Goal: Transaction & Acquisition: Purchase product/service

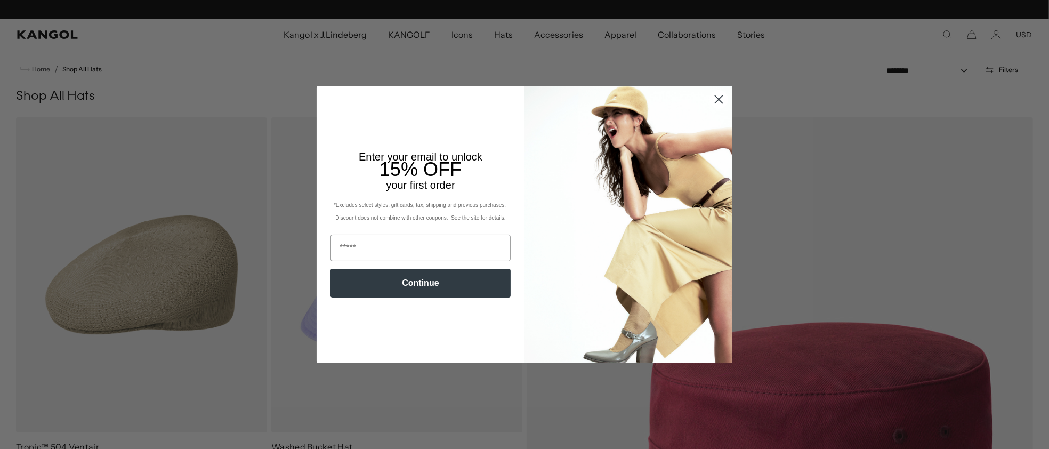
scroll to position [0, 219]
click at [714, 98] on circle "Close dialog" at bounding box center [719, 100] width 18 height 18
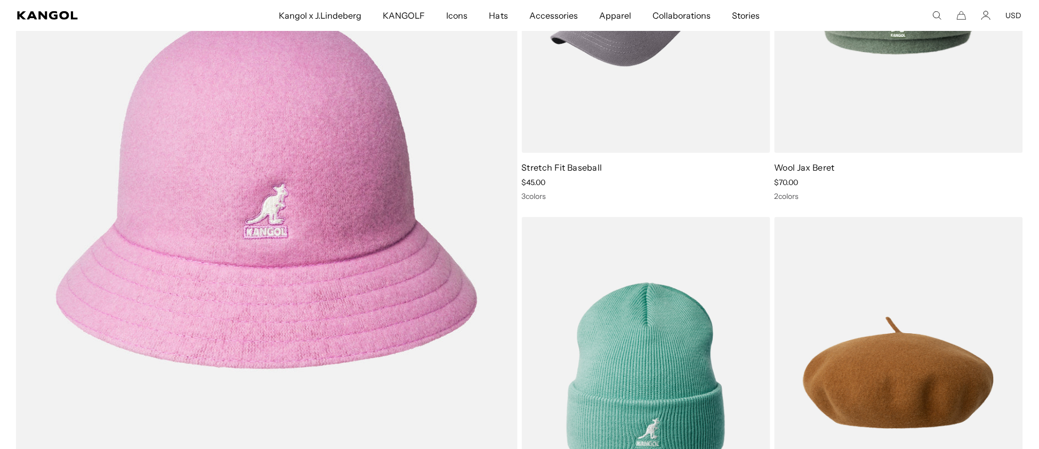
scroll to position [0, 0]
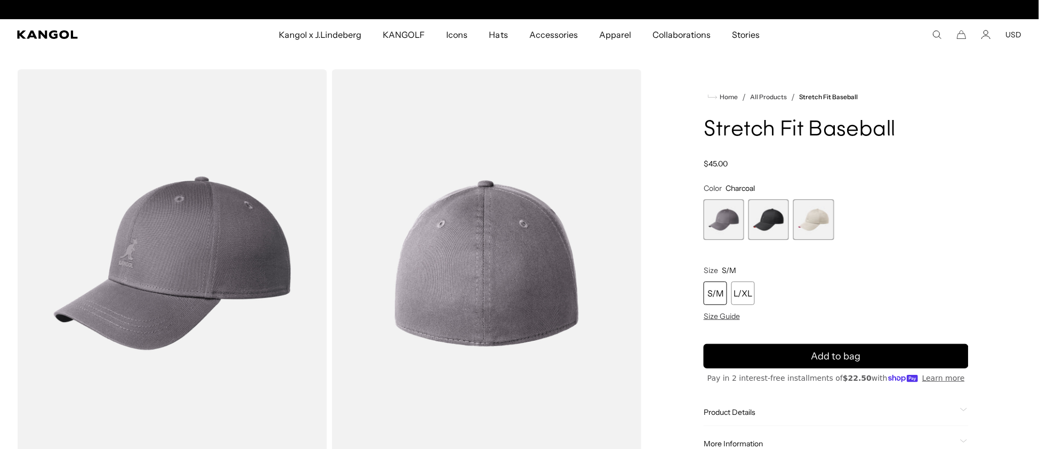
scroll to position [0, 219]
click at [764, 213] on span "2 of 3" at bounding box center [769, 219] width 41 height 41
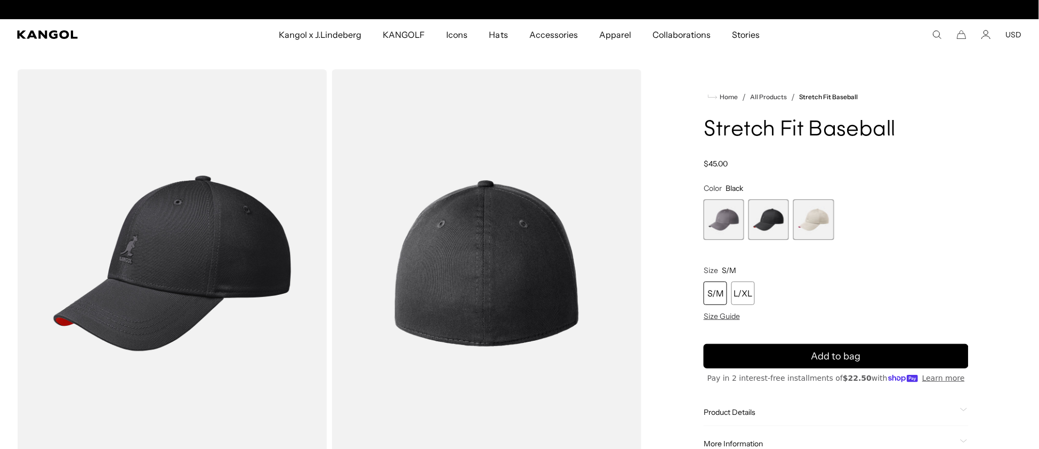
scroll to position [0, 219]
click at [810, 218] on span "3 of 3" at bounding box center [813, 219] width 41 height 41
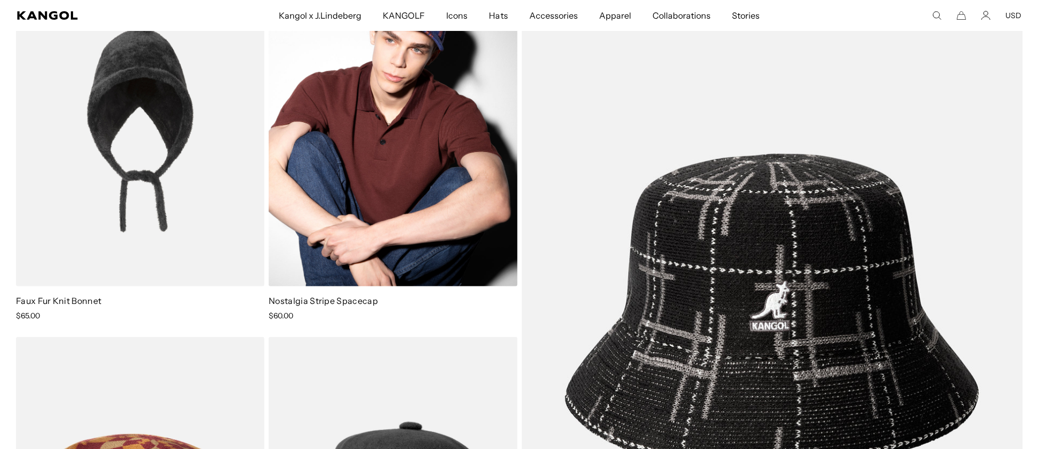
click at [403, 143] on img at bounding box center [393, 130] width 248 height 312
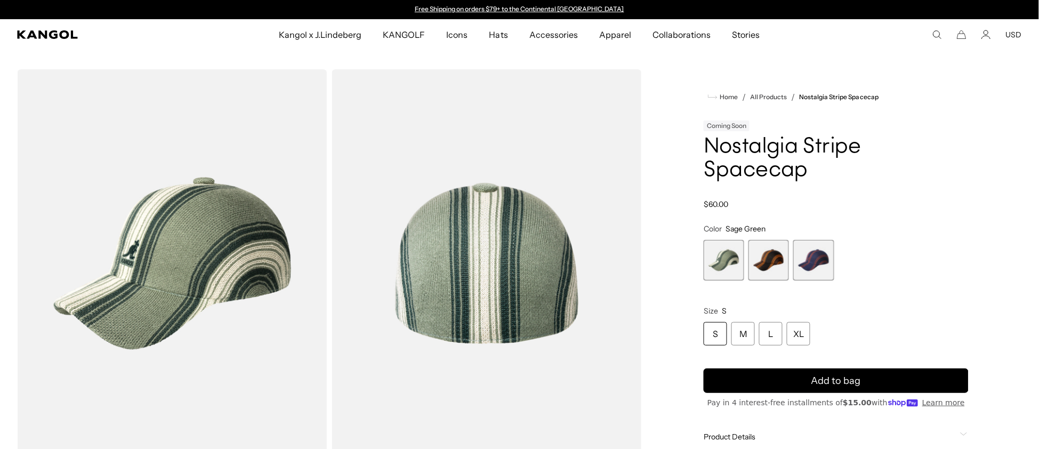
click at [780, 240] on span "2 of 3" at bounding box center [769, 260] width 41 height 41
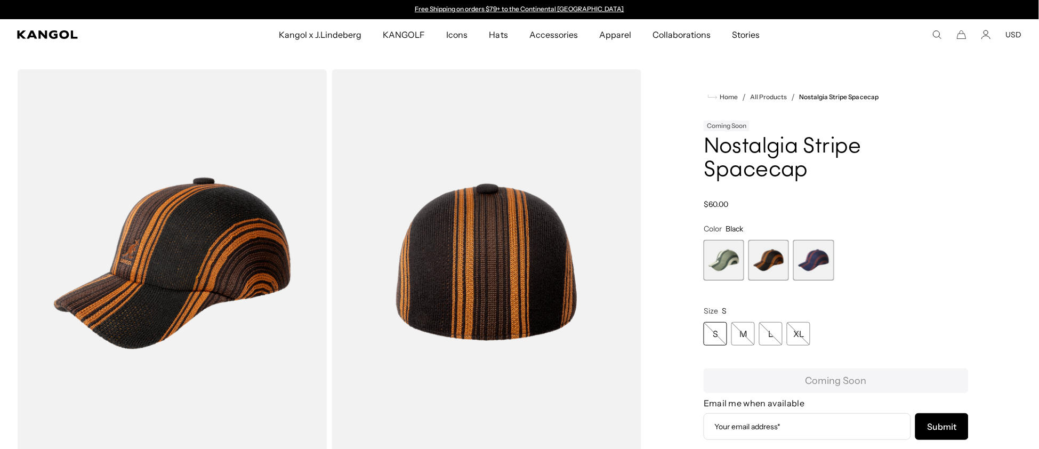
click at [811, 240] on span "3 of 3" at bounding box center [813, 260] width 41 height 41
click at [817, 240] on span "3 of 3" at bounding box center [813, 260] width 41 height 41
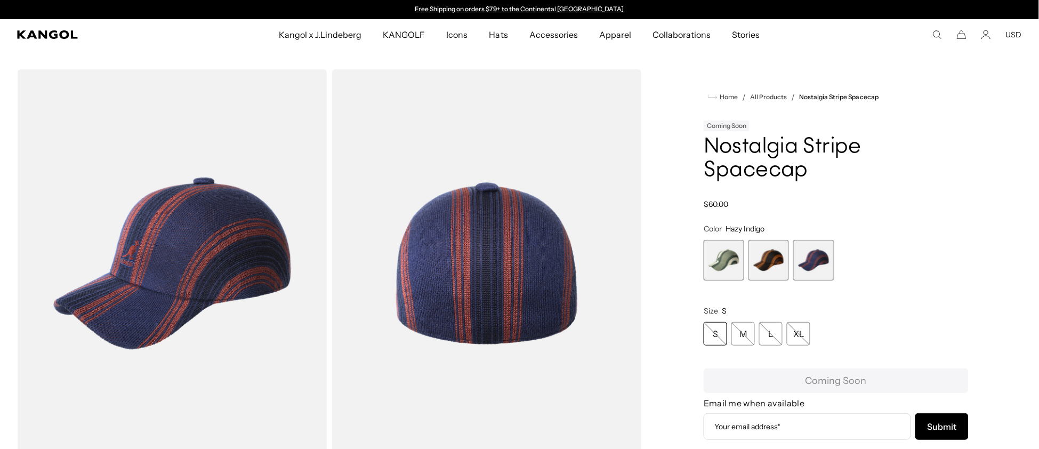
click at [764, 240] on span "2 of 3" at bounding box center [769, 260] width 41 height 41
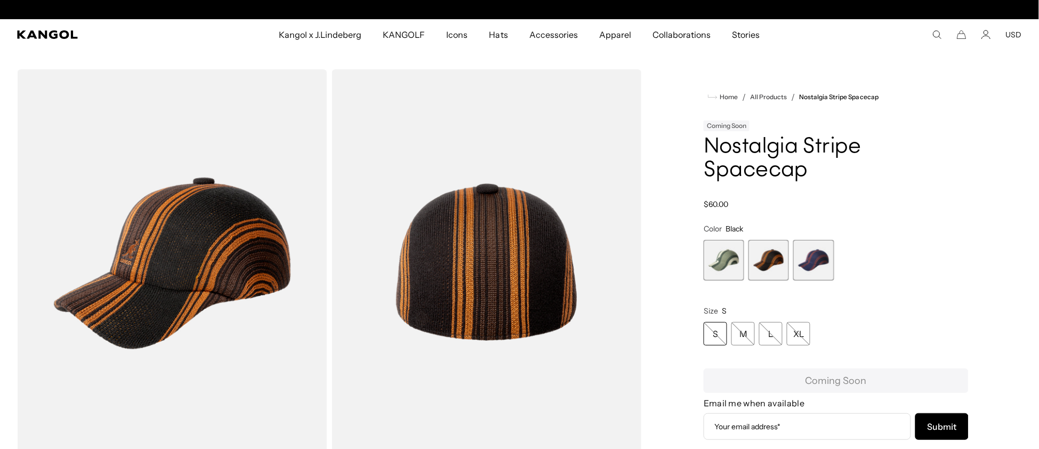
scroll to position [0, 219]
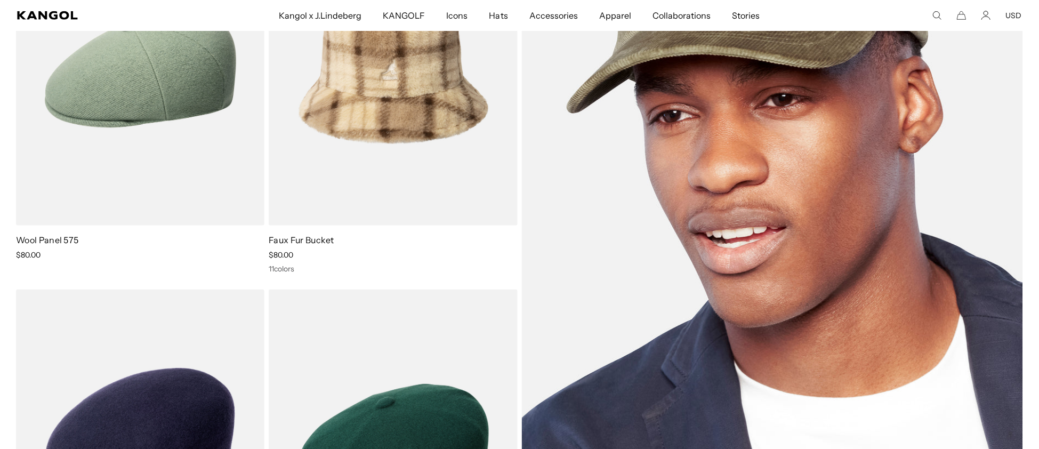
click at [898, 320] on img at bounding box center [773, 257] width 502 height 688
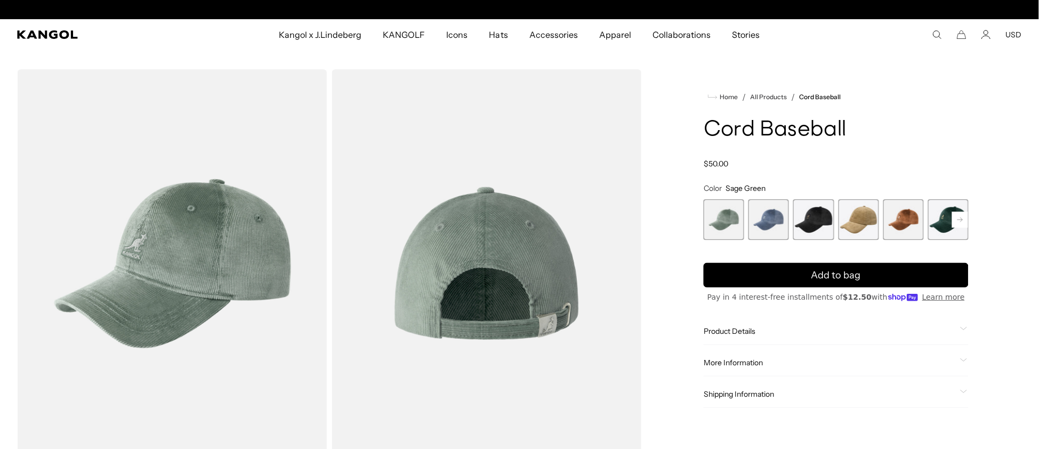
scroll to position [0, 219]
click at [811, 223] on span "3 of 9" at bounding box center [813, 219] width 41 height 41
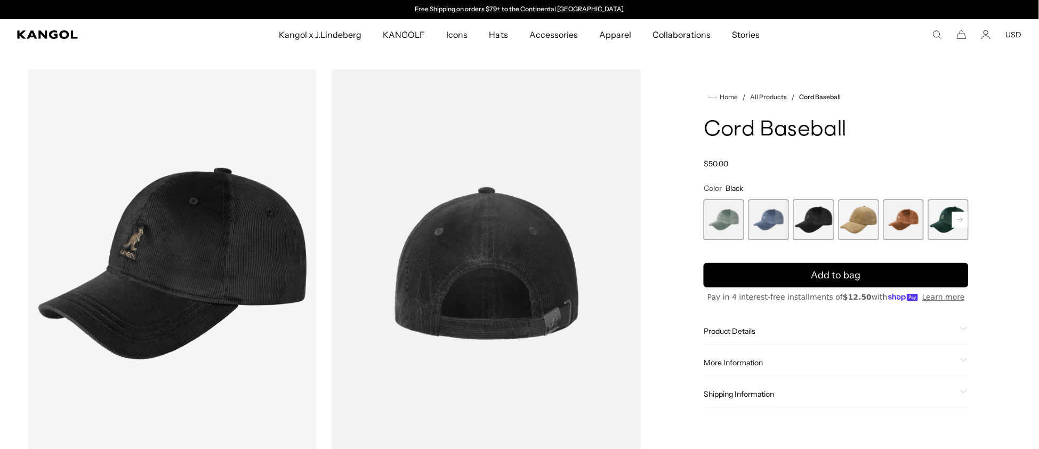
click at [855, 222] on span "4 of 9" at bounding box center [859, 219] width 41 height 41
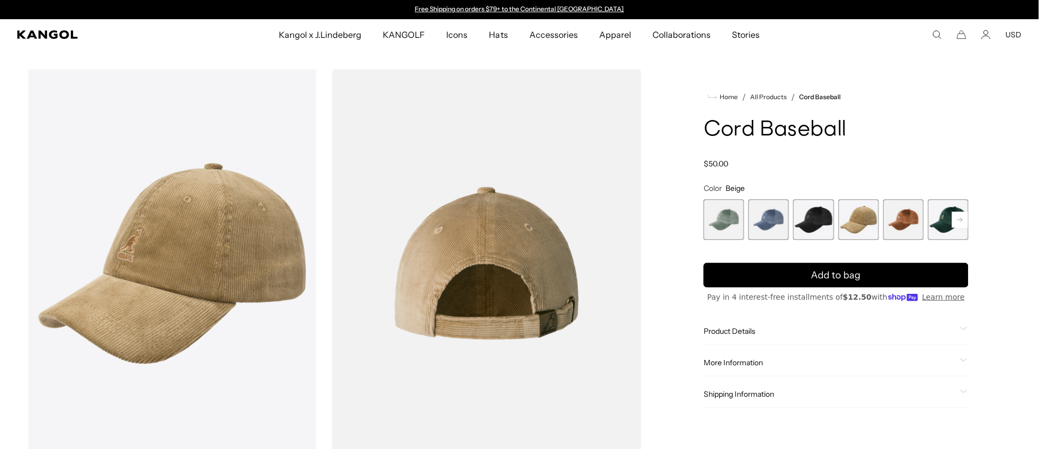
click at [905, 222] on span "5 of 9" at bounding box center [903, 219] width 41 height 41
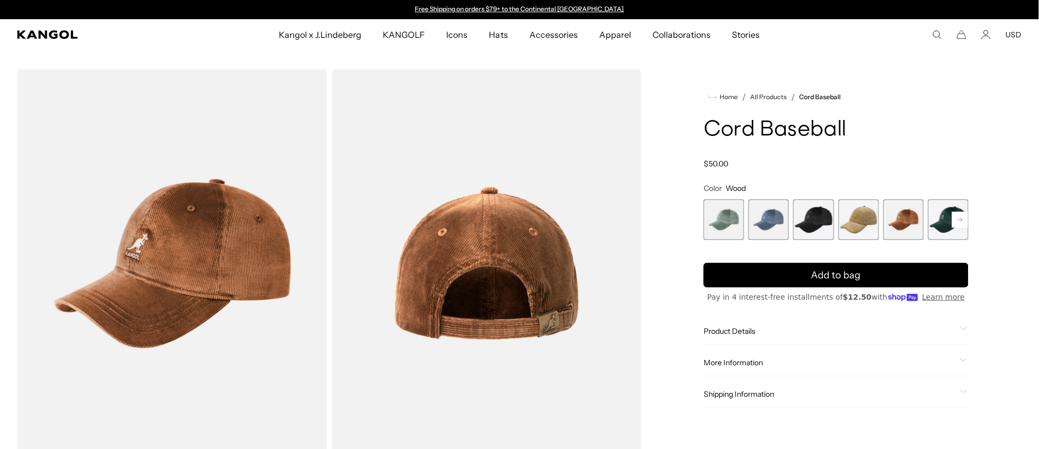
click at [946, 224] on span "6 of 9" at bounding box center [948, 219] width 41 height 41
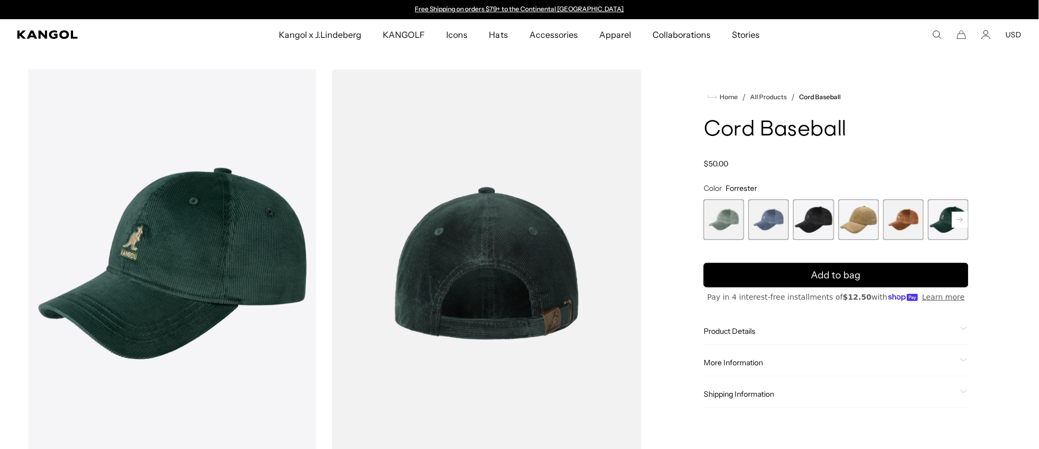
click at [960, 220] on rect at bounding box center [960, 220] width 16 height 16
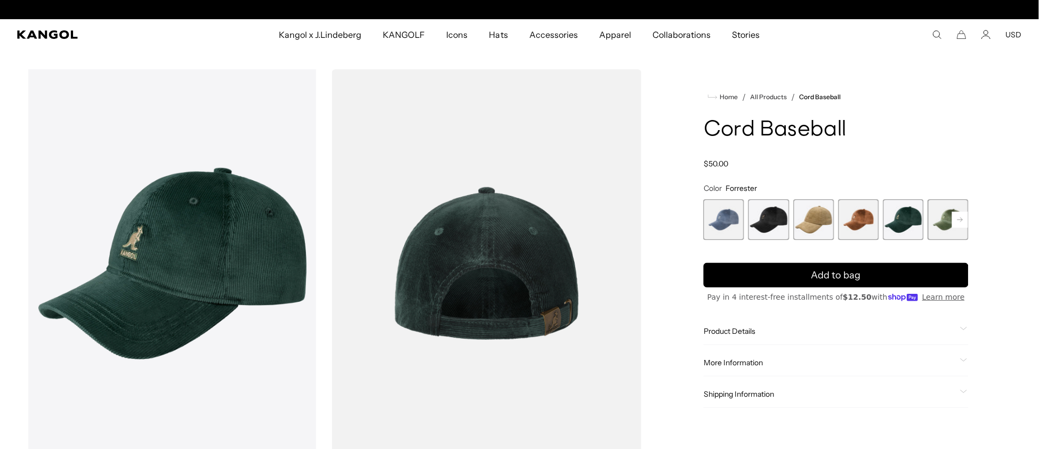
scroll to position [0, 219]
click at [941, 221] on span "7 of 9" at bounding box center [948, 219] width 41 height 41
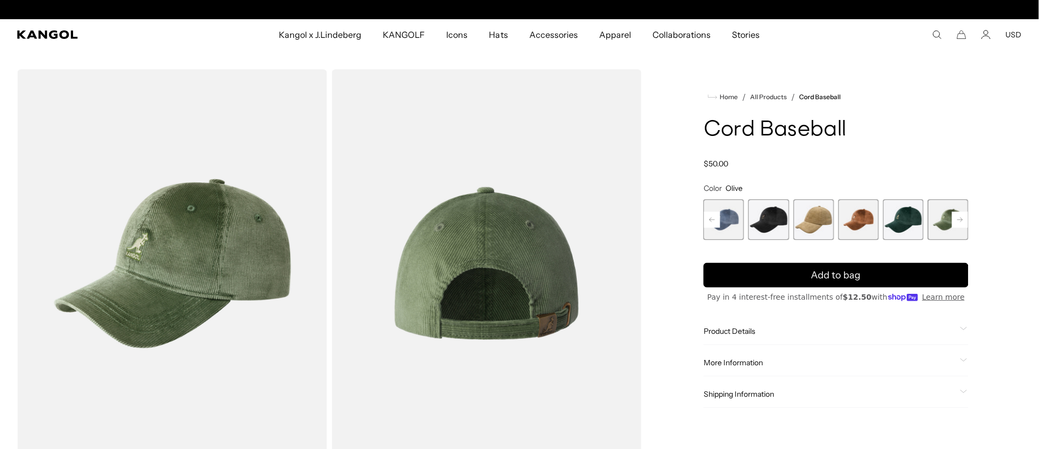
scroll to position [0, 219]
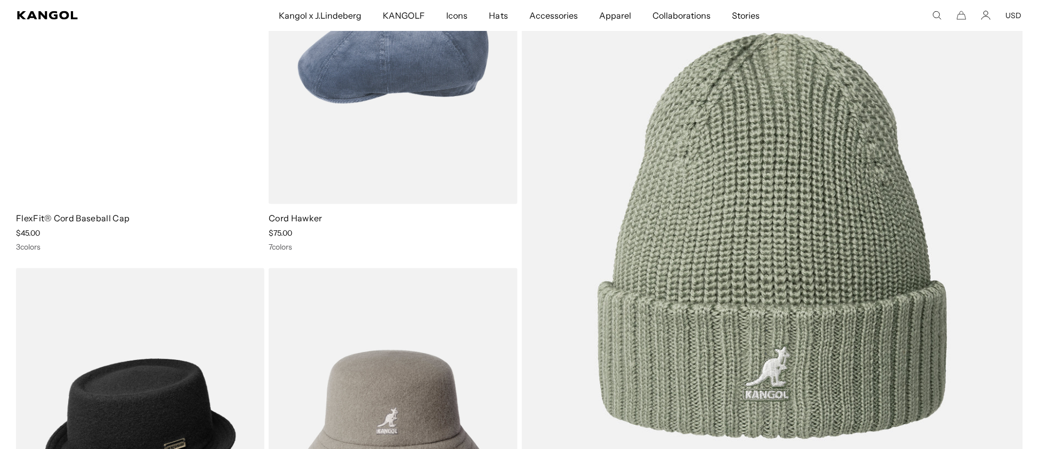
scroll to position [0, 219]
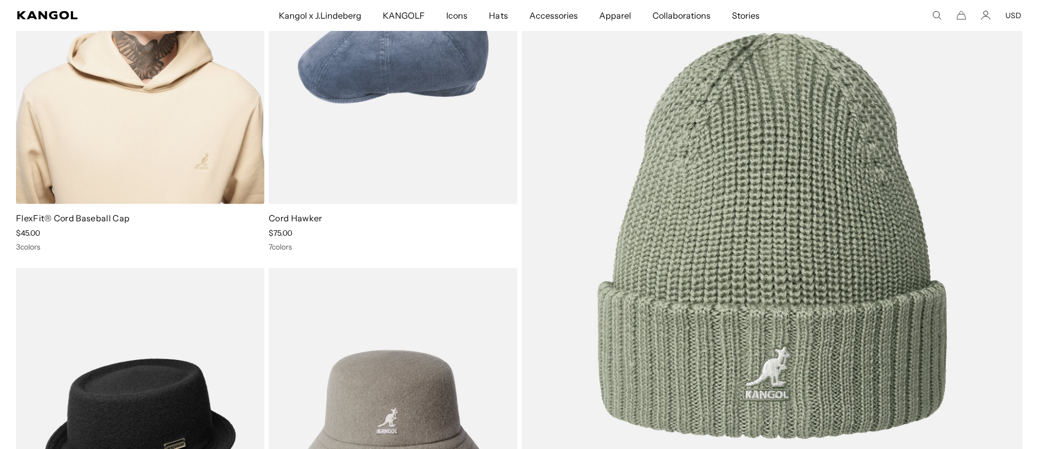
click at [139, 141] on img at bounding box center [140, 48] width 248 height 312
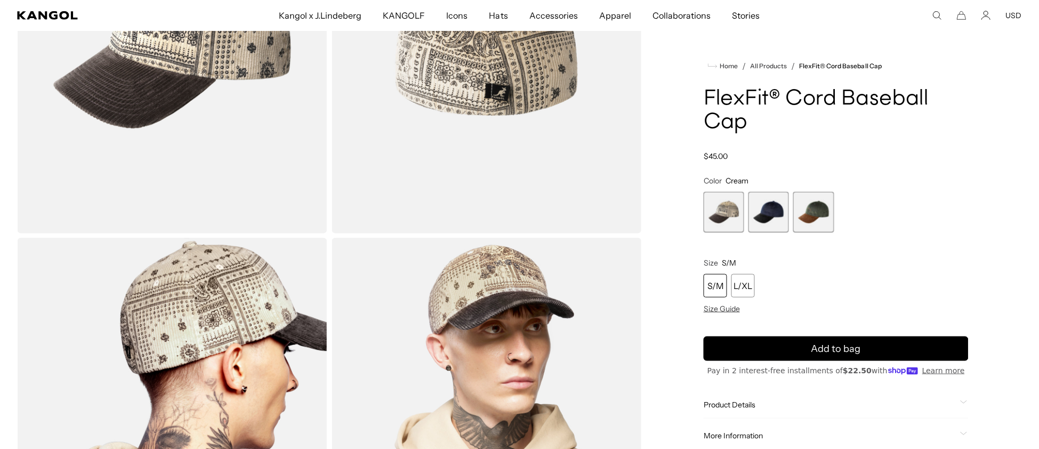
scroll to position [0, 219]
click at [809, 144] on div "FlexFit® Cord Baseball Cap Regular price $45.00 Regular price Sale price $45.00" at bounding box center [836, 124] width 265 height 74
click at [764, 205] on span "2 of 3" at bounding box center [769, 212] width 41 height 41
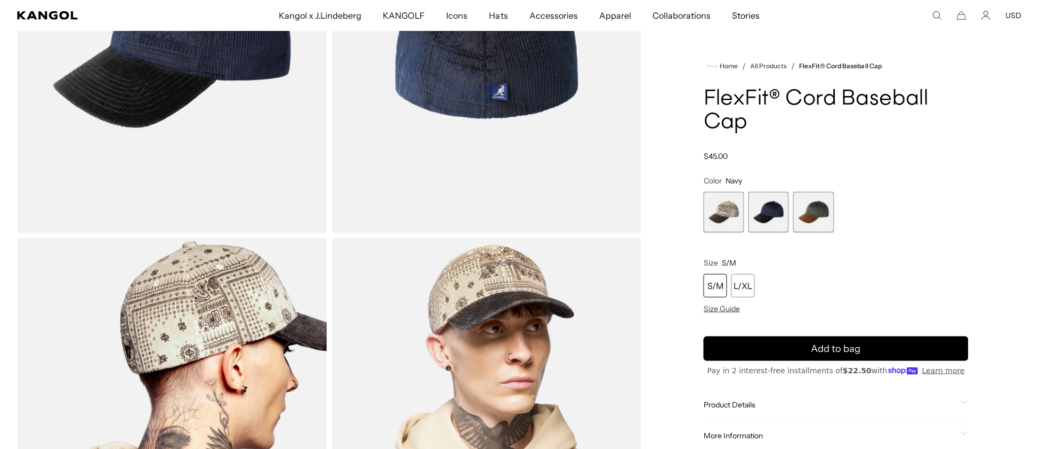
click at [807, 211] on span "3 of 3" at bounding box center [813, 212] width 41 height 41
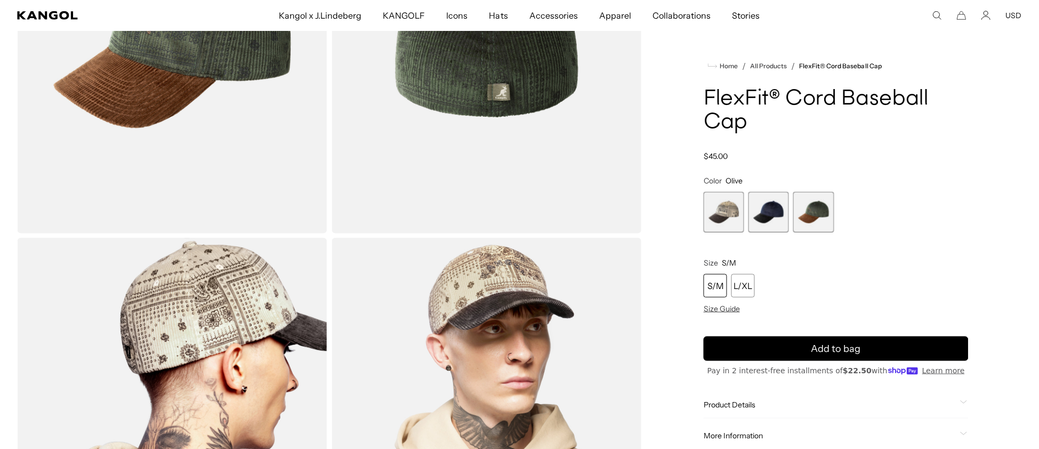
scroll to position [0, 219]
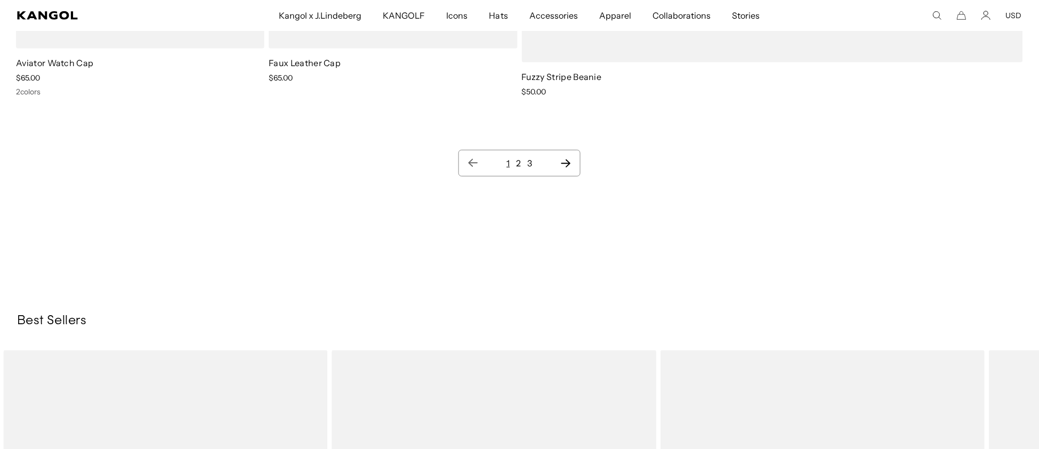
scroll to position [0, 219]
click at [520, 165] on link "2" at bounding box center [518, 163] width 5 height 11
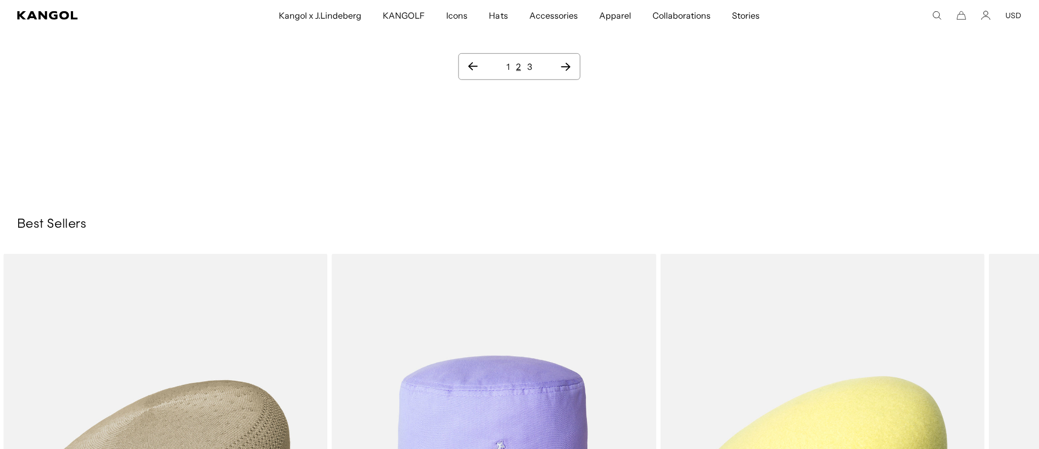
click at [528, 72] on link "3" at bounding box center [530, 66] width 5 height 11
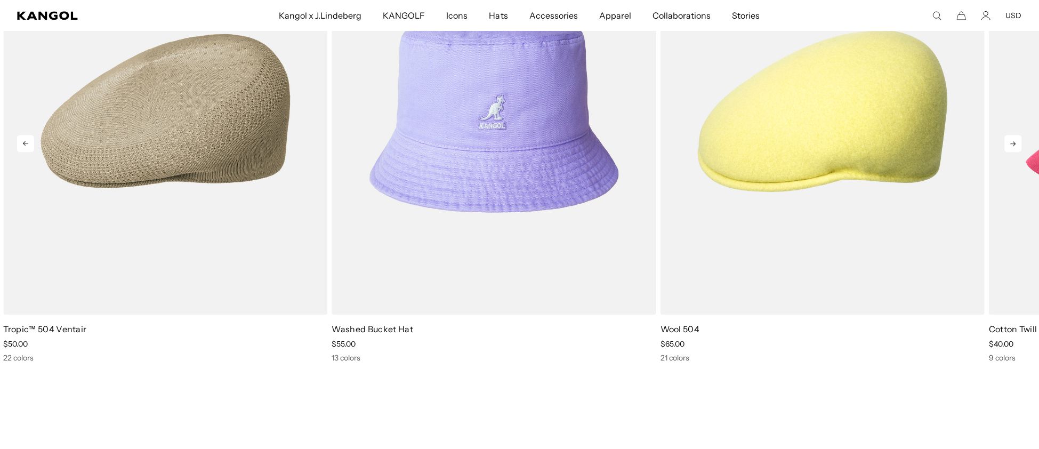
click at [1017, 139] on icon at bounding box center [1013, 143] width 17 height 17
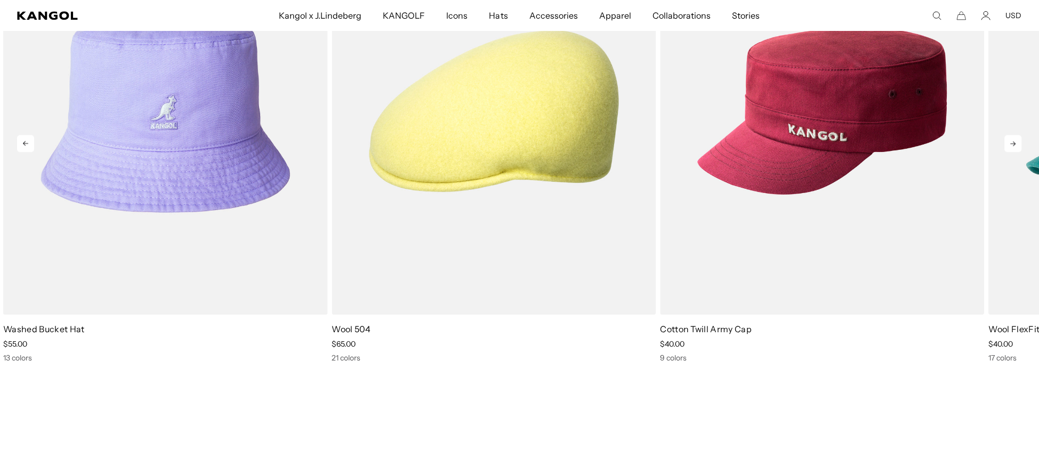
click at [1017, 139] on icon at bounding box center [1013, 143] width 17 height 17
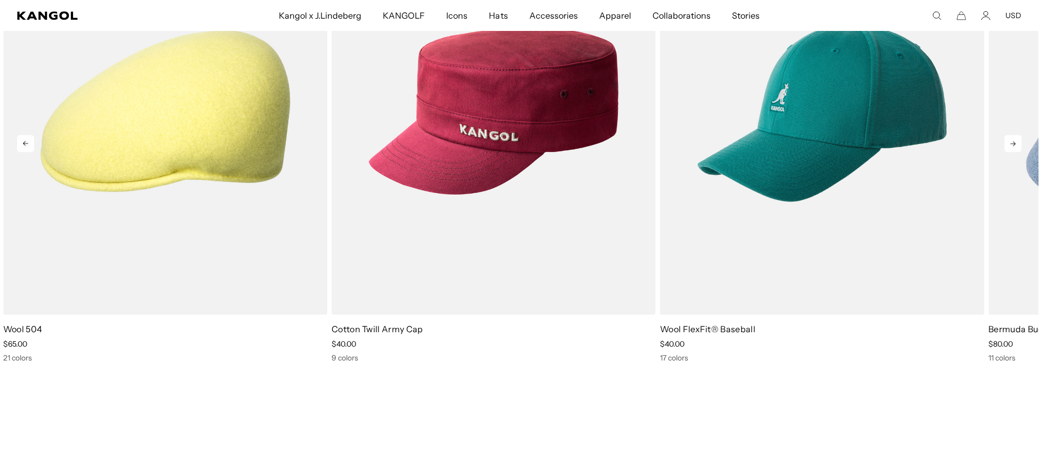
click at [1017, 139] on icon at bounding box center [1013, 143] width 17 height 17
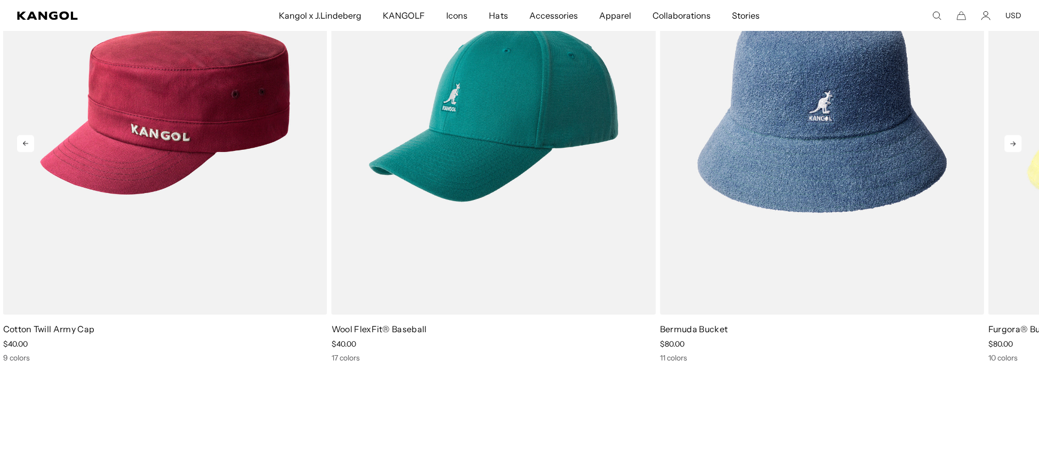
click at [1017, 139] on icon at bounding box center [1013, 143] width 17 height 17
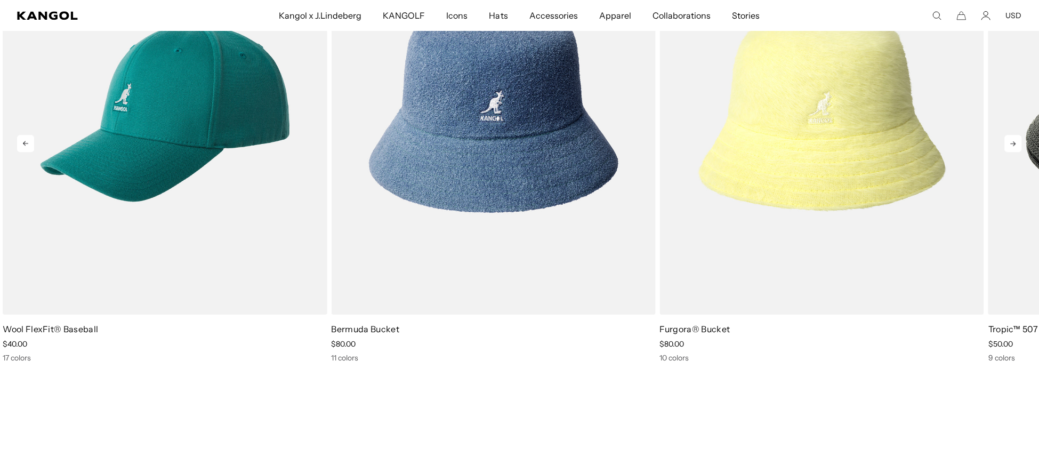
click at [1017, 139] on icon at bounding box center [1013, 143] width 17 height 17
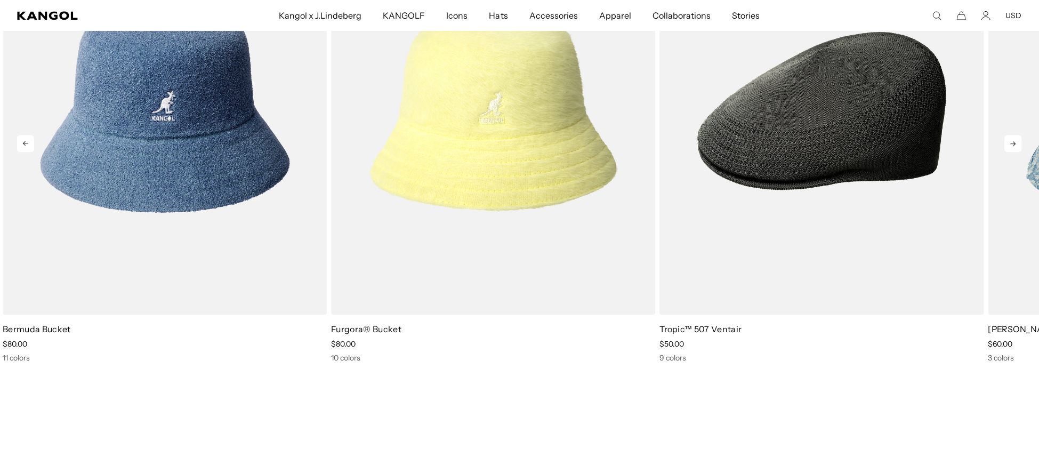
click at [1017, 139] on icon at bounding box center [1013, 143] width 17 height 17
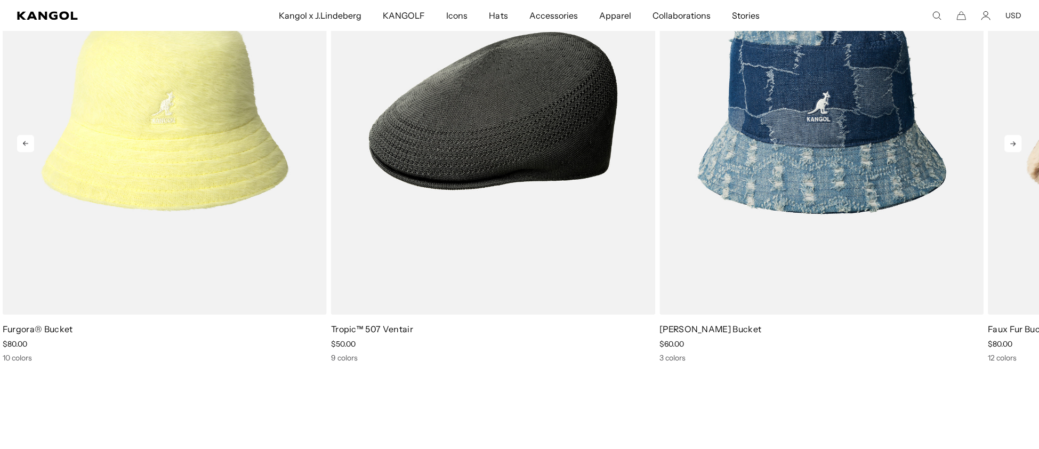
click at [1017, 139] on icon at bounding box center [1013, 143] width 17 height 17
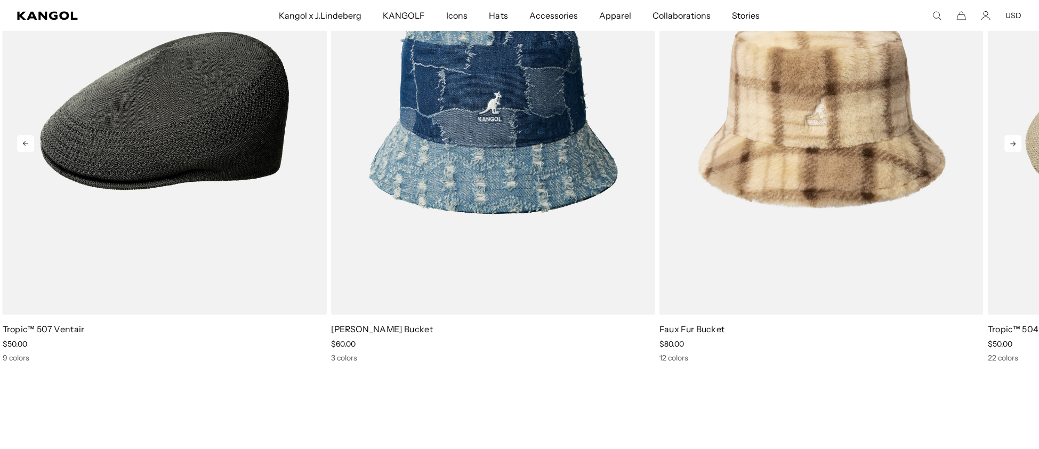
click at [1017, 139] on icon at bounding box center [1013, 143] width 17 height 17
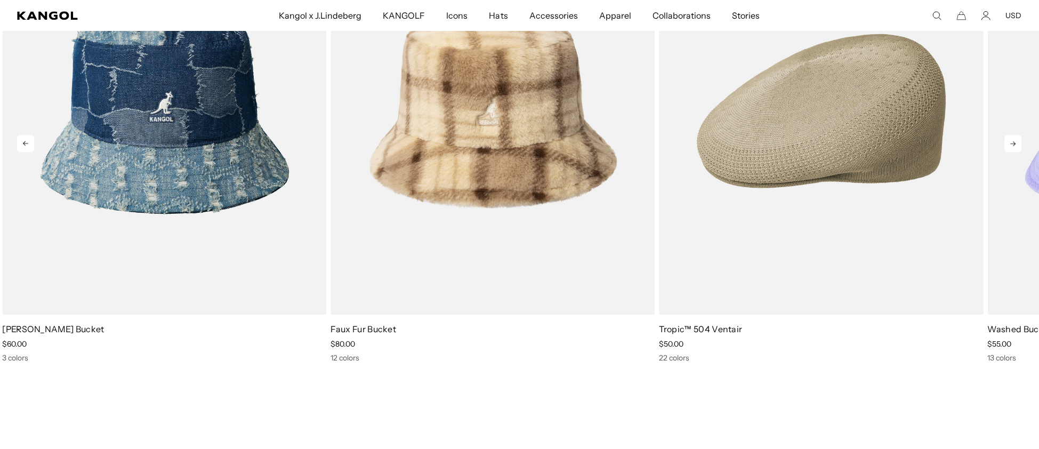
click at [1017, 139] on icon at bounding box center [1013, 143] width 17 height 17
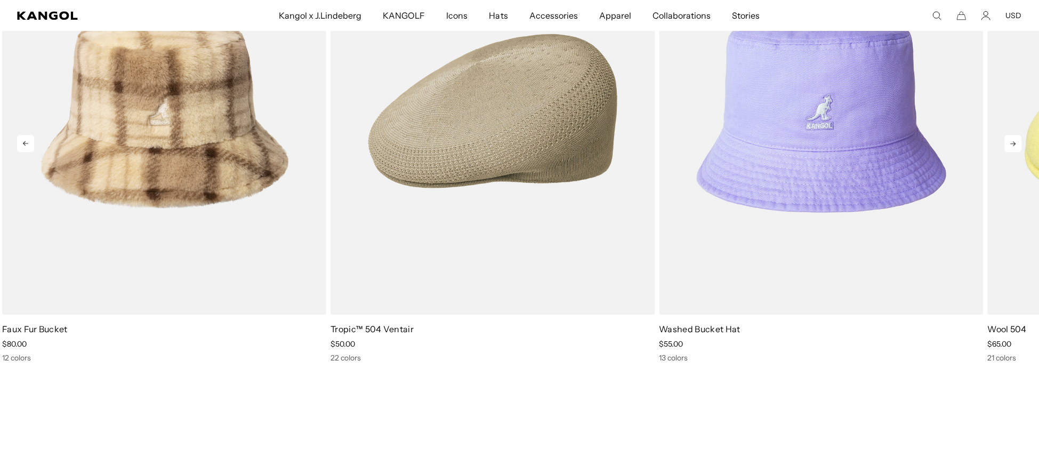
click at [1017, 139] on icon at bounding box center [1013, 143] width 17 height 17
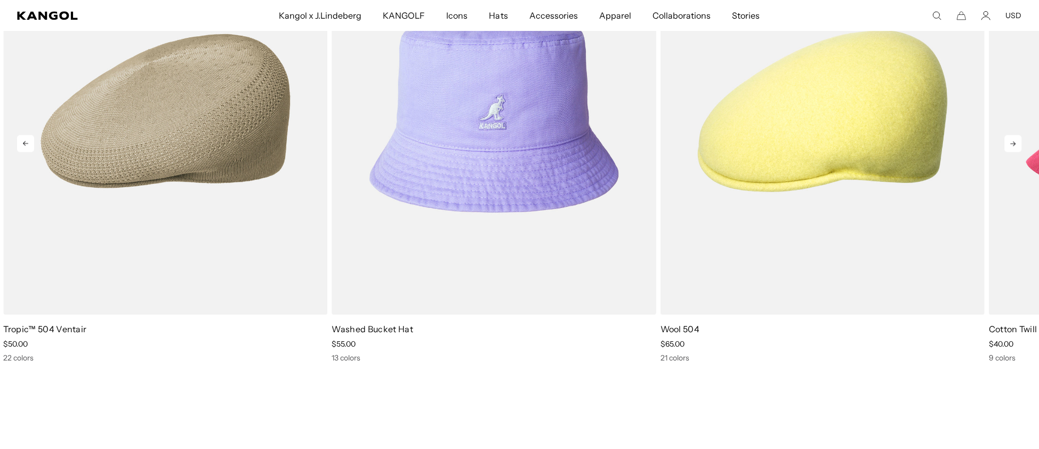
click at [1017, 139] on icon at bounding box center [1013, 143] width 17 height 17
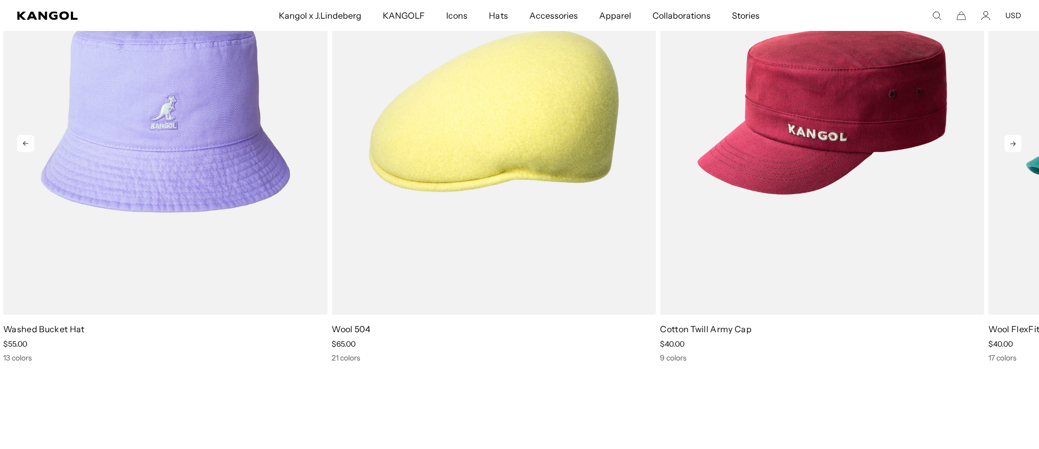
click at [1017, 139] on icon at bounding box center [1013, 143] width 17 height 17
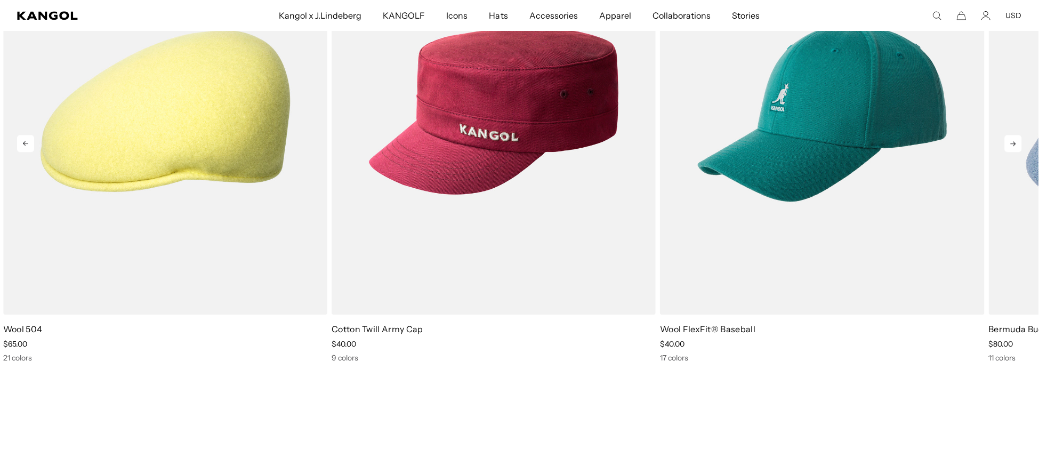
click at [1017, 139] on icon at bounding box center [1013, 143] width 17 height 17
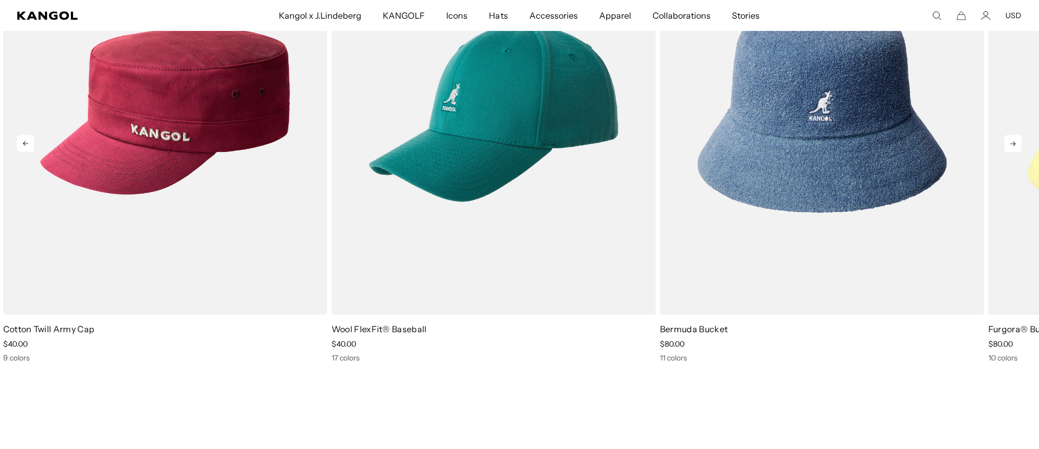
click at [1017, 139] on icon at bounding box center [1013, 143] width 17 height 17
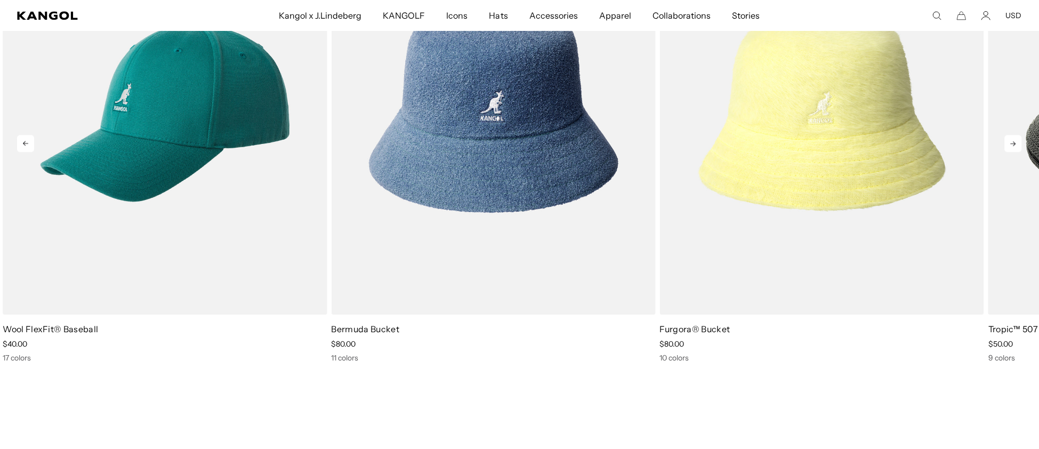
click at [1017, 139] on icon at bounding box center [1013, 143] width 17 height 17
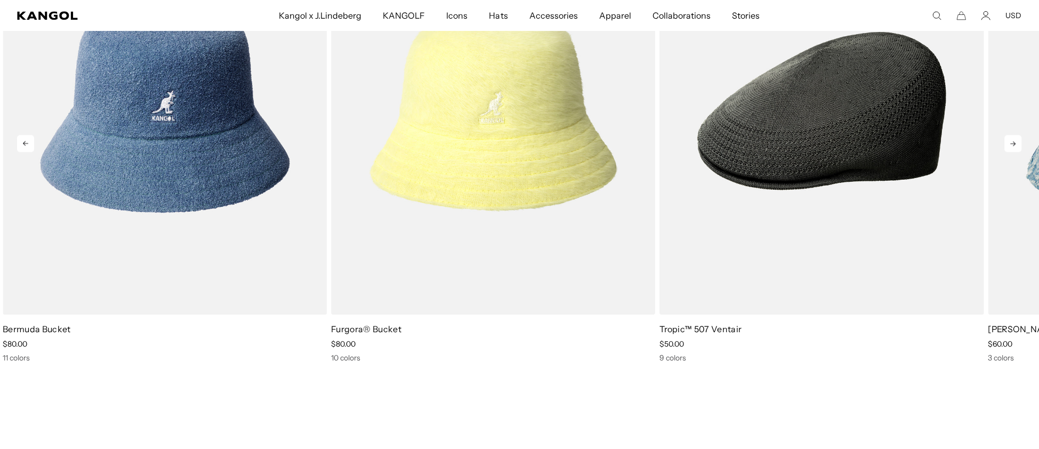
click at [1017, 139] on icon at bounding box center [1013, 143] width 17 height 17
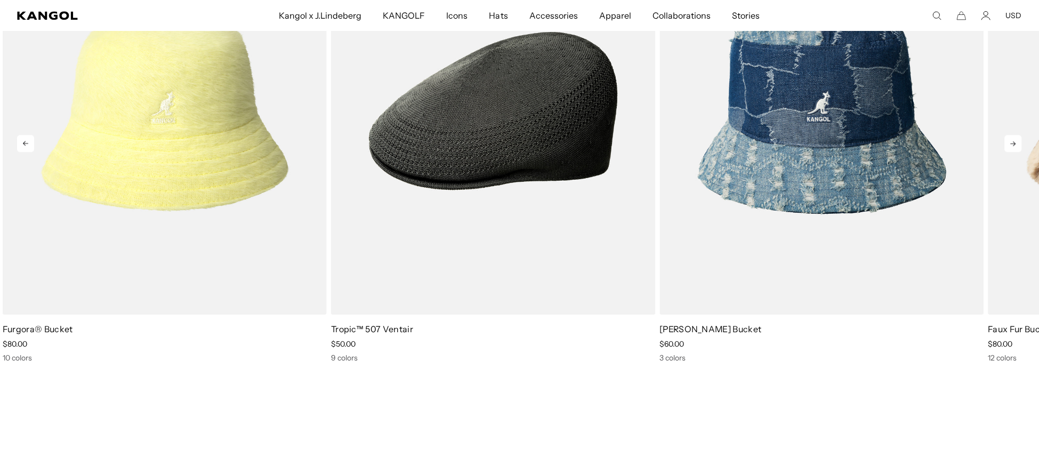
click at [1017, 139] on icon at bounding box center [1013, 143] width 17 height 17
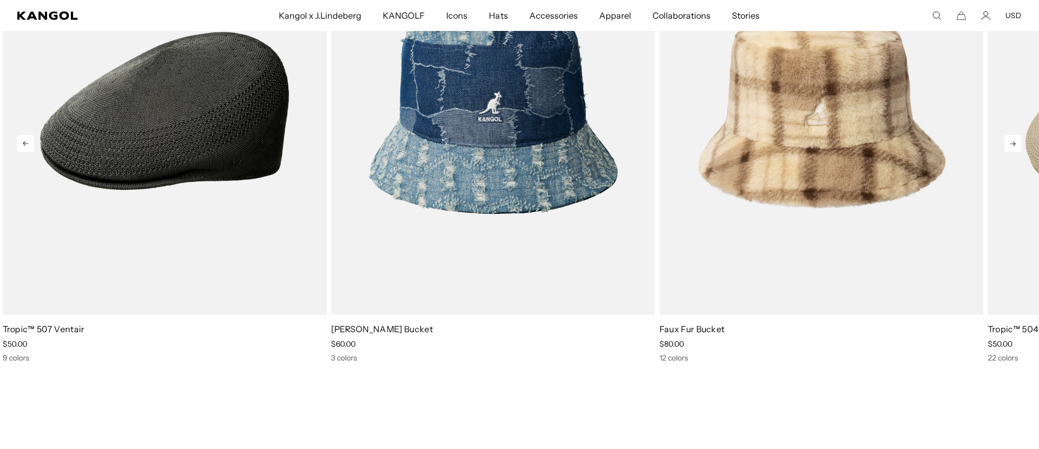
click at [1017, 139] on icon at bounding box center [1013, 143] width 17 height 17
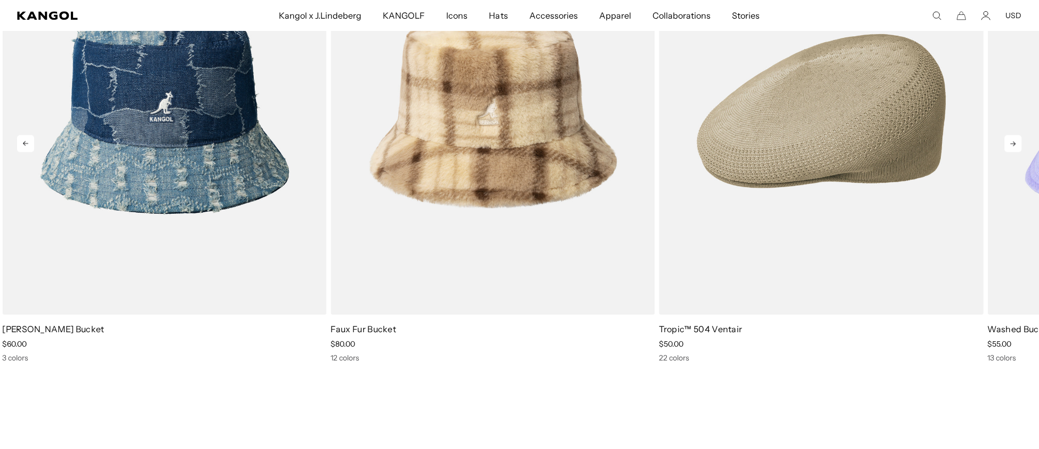
click at [1017, 139] on icon at bounding box center [1013, 143] width 17 height 17
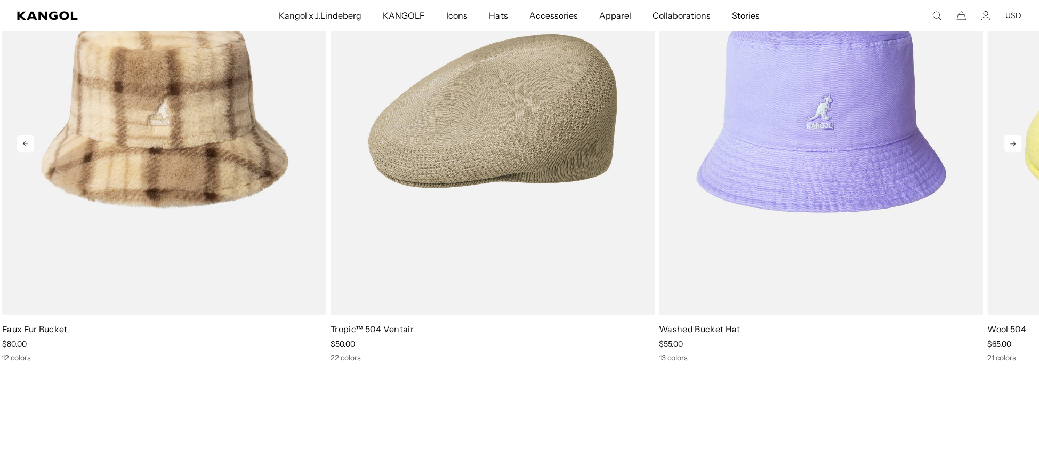
click at [1017, 139] on icon at bounding box center [1013, 143] width 17 height 17
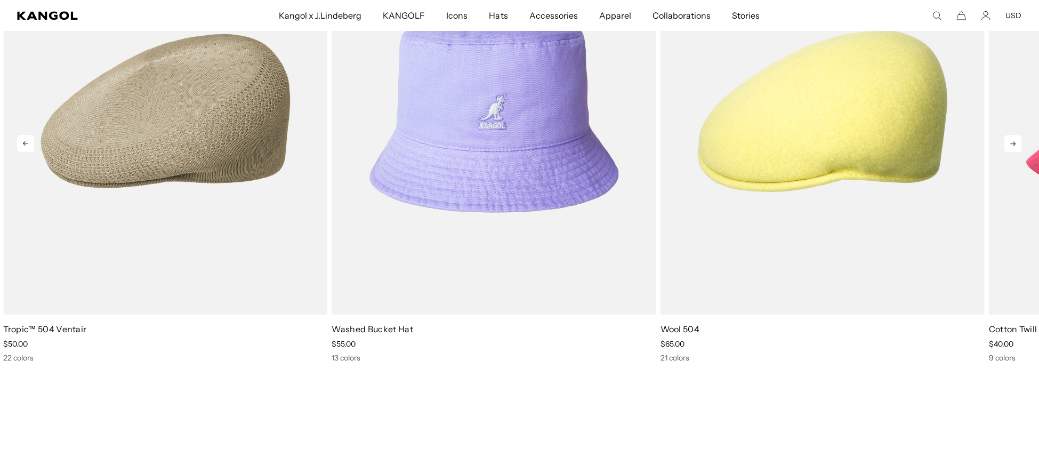
click at [1017, 139] on icon at bounding box center [1013, 143] width 17 height 17
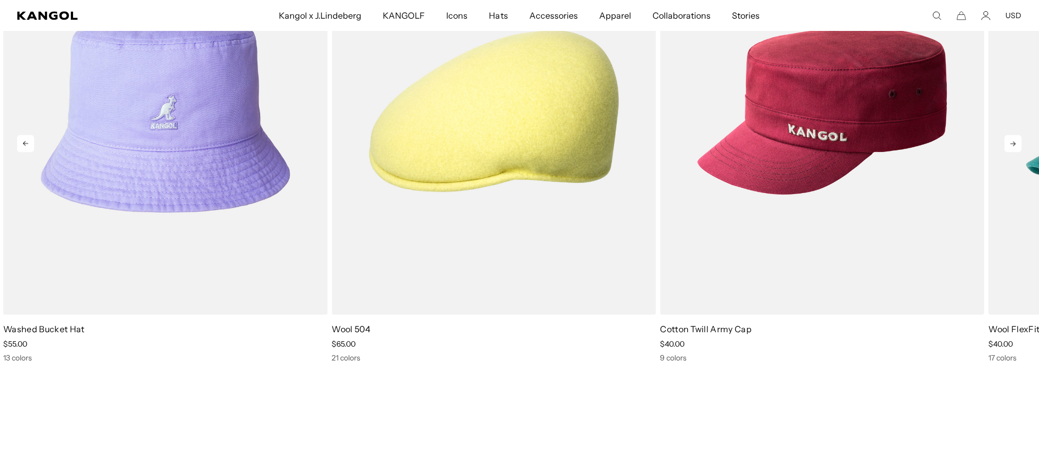
click at [1017, 139] on icon at bounding box center [1013, 143] width 17 height 17
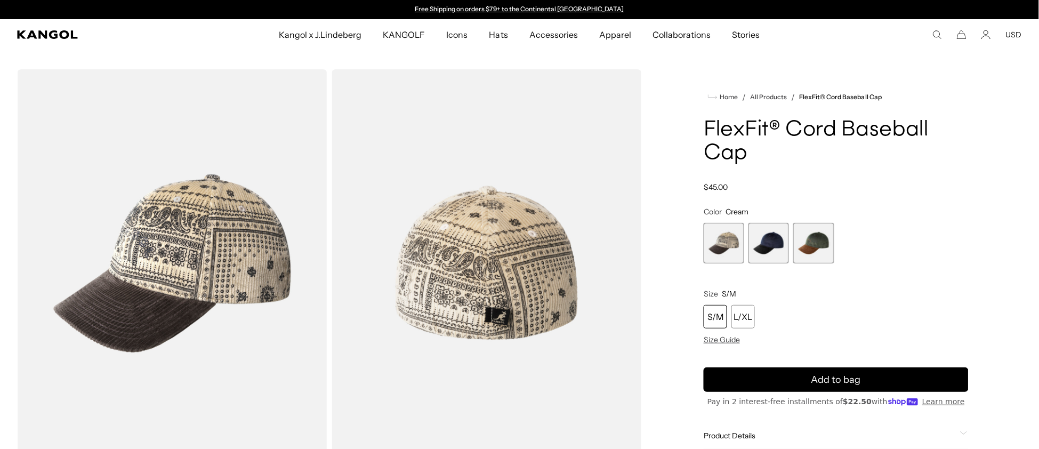
click at [769, 237] on span "2 of 3" at bounding box center [769, 243] width 41 height 41
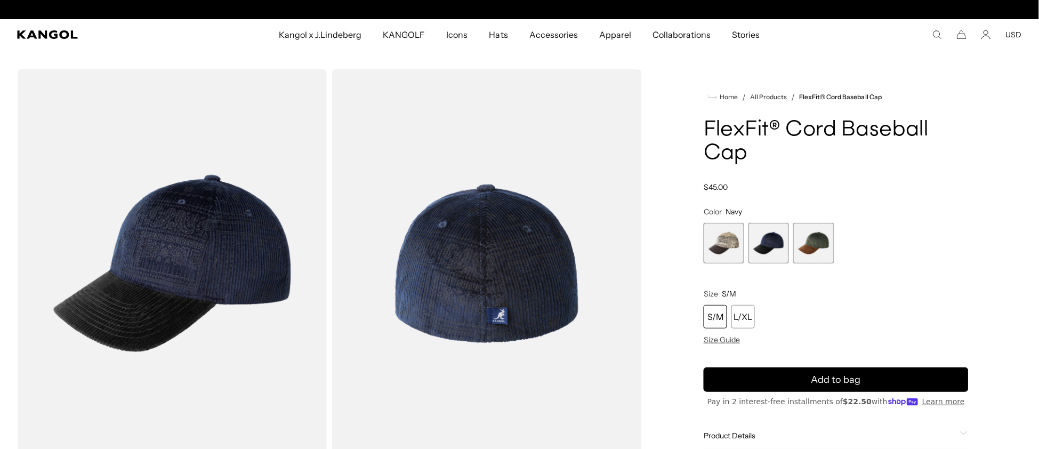
scroll to position [0, 219]
click at [815, 248] on span "3 of 3" at bounding box center [813, 243] width 41 height 41
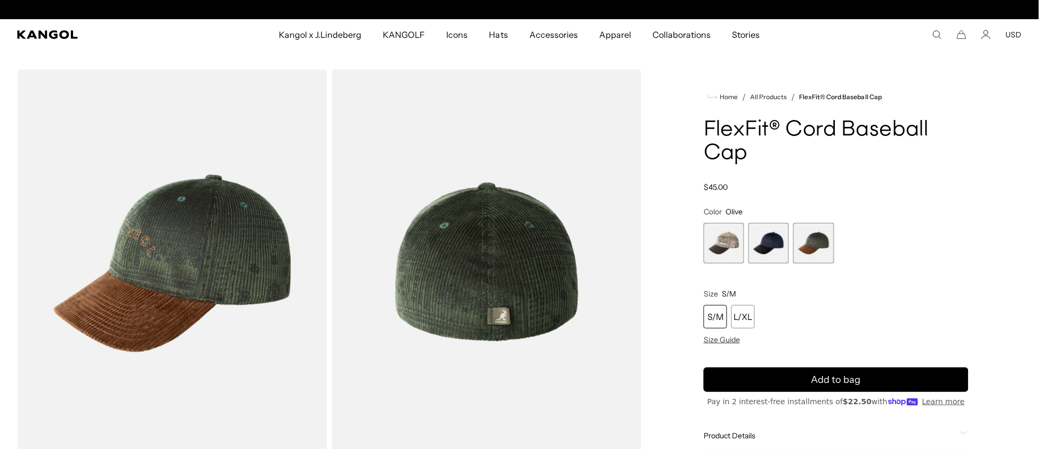
scroll to position [0, 219]
click at [767, 240] on span "2 of 3" at bounding box center [769, 243] width 41 height 41
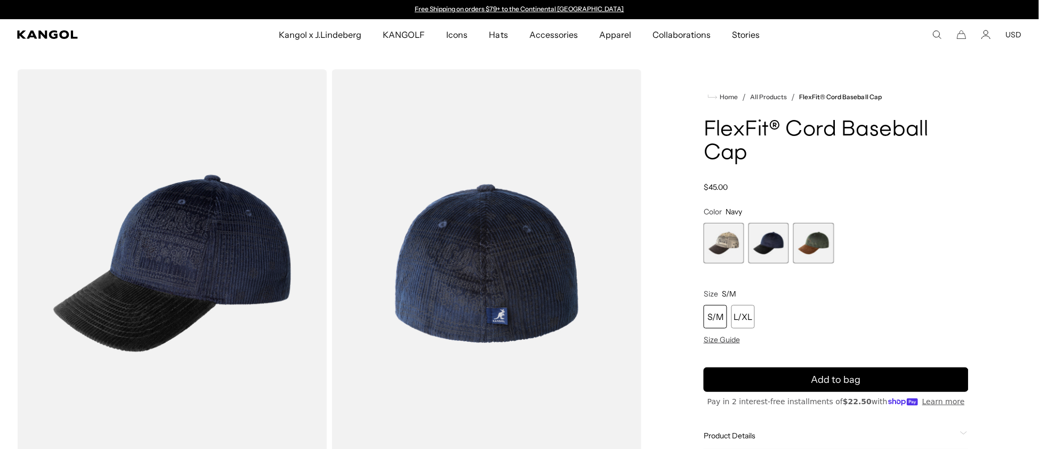
click at [735, 246] on span "1 of 3" at bounding box center [724, 243] width 41 height 41
